Goal: Understand process/instructions: Learn about a topic

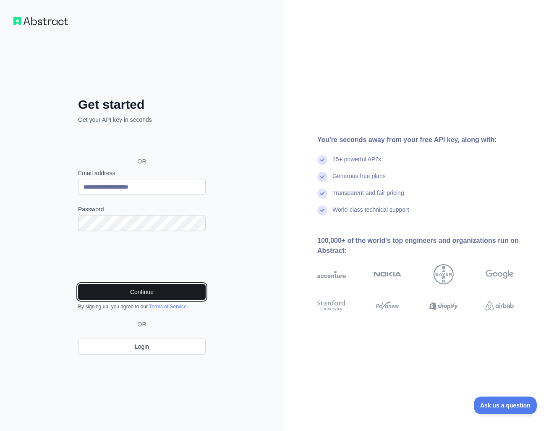
click at [119, 293] on button "Continue" at bounding box center [142, 292] width 128 height 16
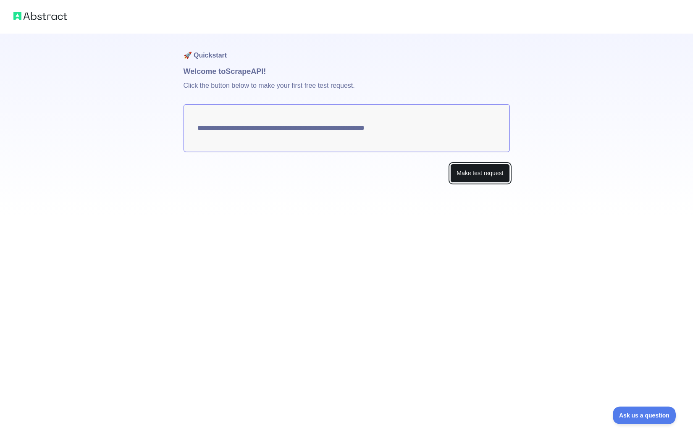
click at [465, 174] on button "Make test request" at bounding box center [479, 173] width 59 height 19
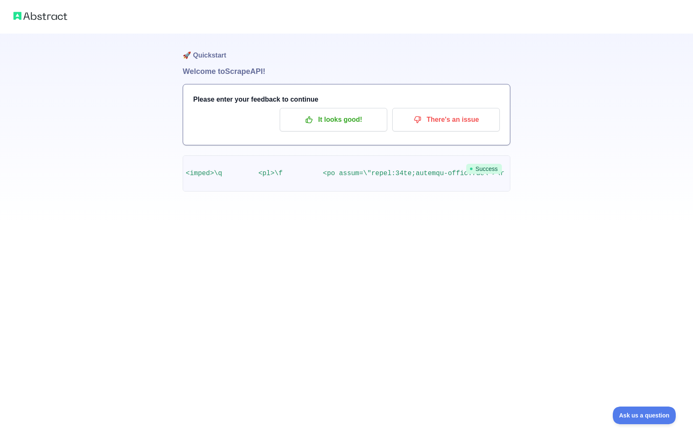
scroll to position [0, 3397]
click at [310, 123] on icon "button" at bounding box center [309, 119] width 8 height 8
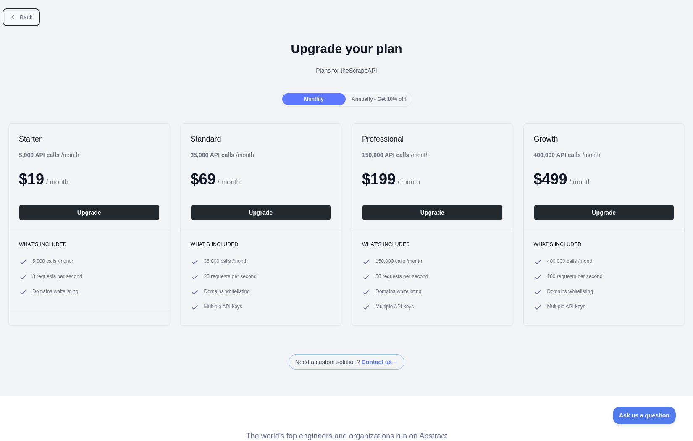
click at [12, 17] on icon at bounding box center [13, 17] width 2 height 4
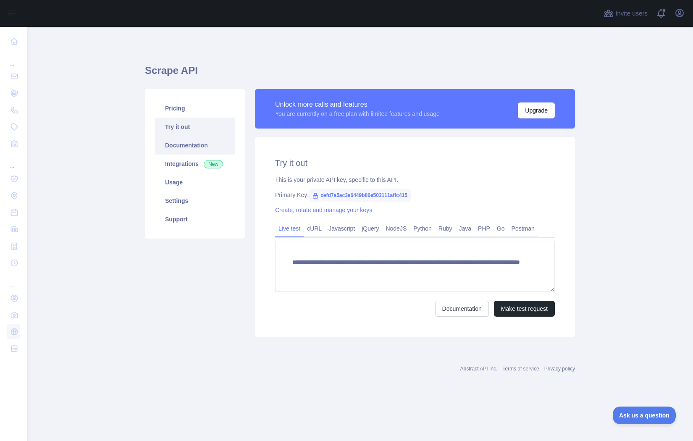
click at [166, 145] on link "Documentation" at bounding box center [195, 145] width 80 height 18
click at [467, 226] on link "Java" at bounding box center [465, 228] width 19 height 13
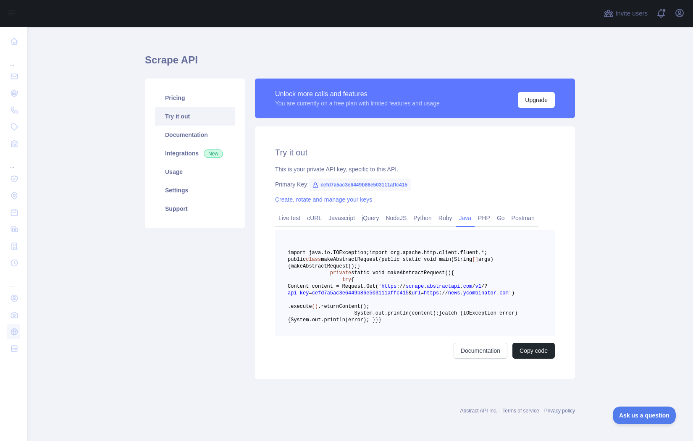
scroll to position [22, 0]
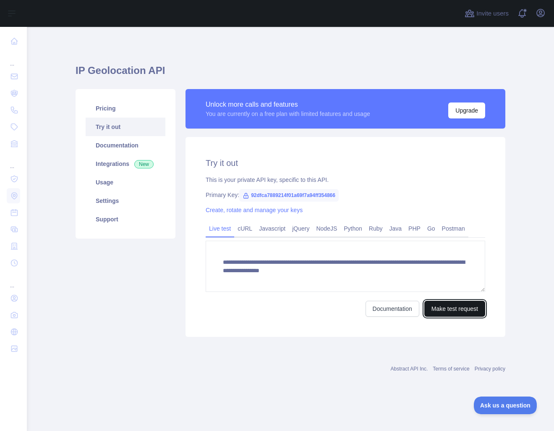
click at [454, 314] on button "Make test request" at bounding box center [454, 309] width 61 height 16
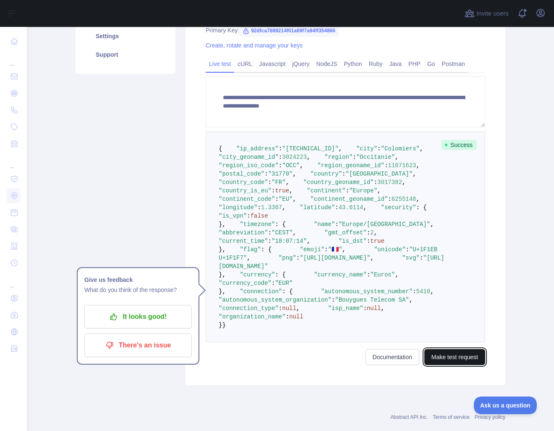
scroll to position [166, 0]
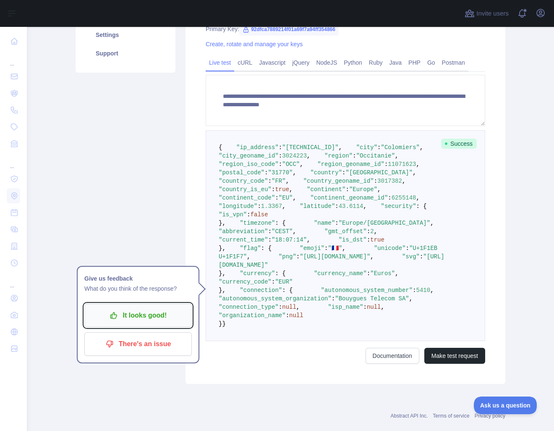
click at [156, 314] on p "It looks good!" at bounding box center [138, 315] width 95 height 14
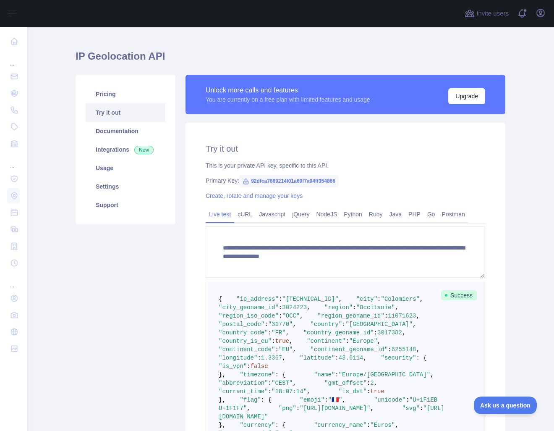
scroll to position [15, 0]
